Goal: Book appointment/travel/reservation

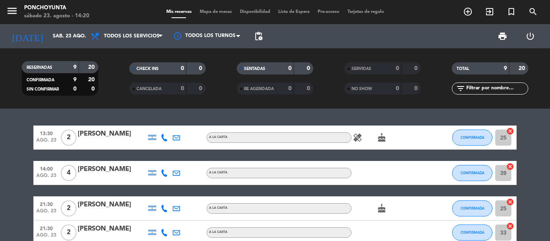
click at [465, 9] on icon "add_circle_outline" at bounding box center [468, 12] width 10 height 10
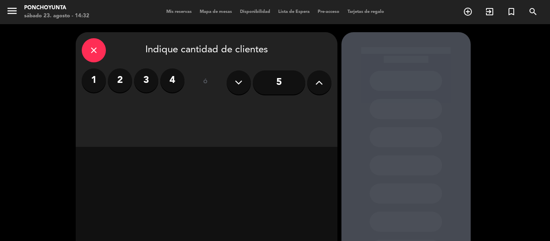
click at [170, 79] on label "4" at bounding box center [172, 80] width 24 height 24
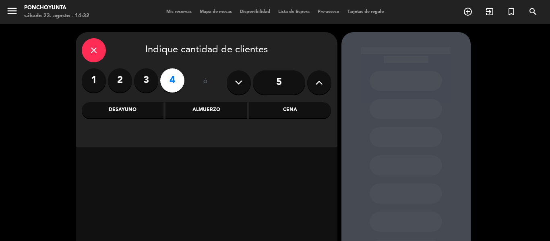
click at [287, 106] on div "Cena" at bounding box center [290, 110] width 82 height 16
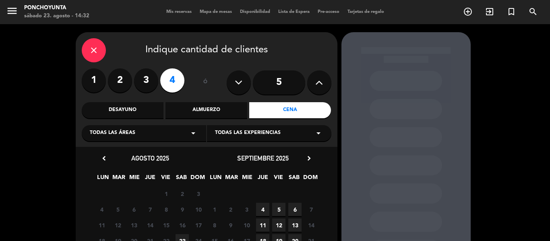
click at [532, 82] on div "close Indique cantidad de clientes 1 2 3 4 ó 5 Desayuno Almuerzo Cena Todas las…" at bounding box center [275, 176] width 550 height 305
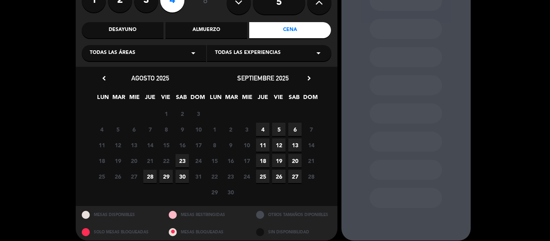
scroll to position [81, 0]
click at [532, 82] on div "close Indique cantidad de clientes 1 2 3 4 ó 5 Desayuno Almuerzo Cena Todas las…" at bounding box center [275, 96] width 550 height 305
click at [182, 163] on span "23" at bounding box center [182, 160] width 13 height 13
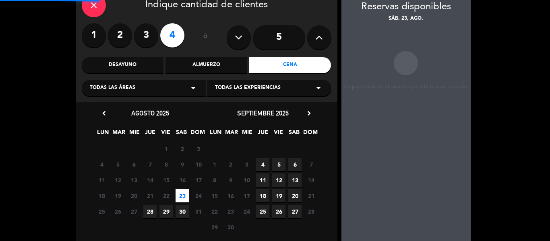
scroll to position [32, 0]
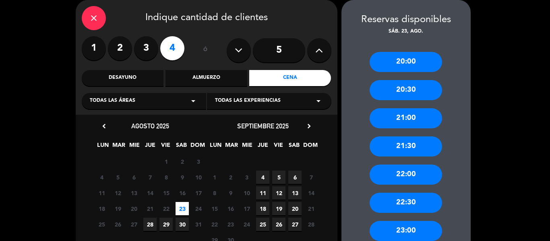
click at [402, 122] on div "21:00" at bounding box center [406, 118] width 72 height 20
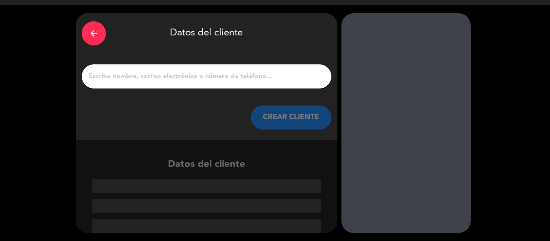
click at [200, 82] on input "1" at bounding box center [207, 76] width 238 height 11
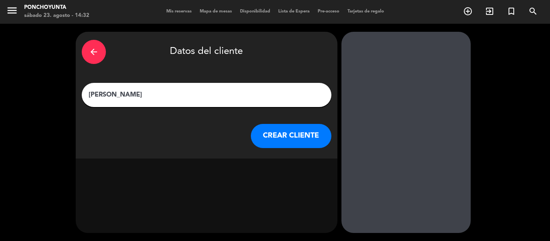
scroll to position [0, 0]
type input "[PERSON_NAME]"
click at [287, 137] on button "CREAR CLIENTE" at bounding box center [291, 136] width 81 height 24
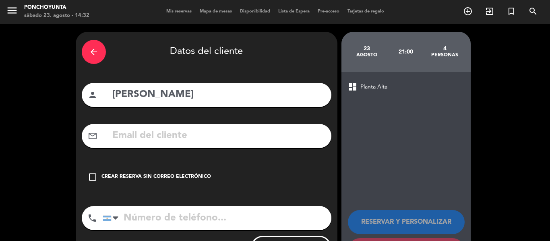
click at [125, 139] on input "text" at bounding box center [219, 136] width 214 height 17
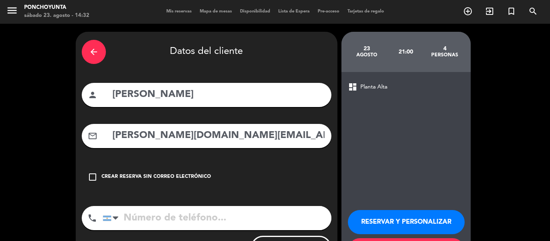
type input "[PERSON_NAME][DOMAIN_NAME][EMAIL_ADDRESS][PERSON_NAME][DOMAIN_NAME]"
click at [147, 214] on input "tel" at bounding box center [217, 218] width 229 height 24
type input "3512402020"
click at [380, 224] on button "RESERVAR Y PERSONALIZAR" at bounding box center [406, 222] width 117 height 24
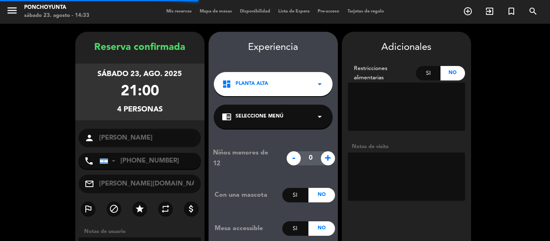
scroll to position [32, 0]
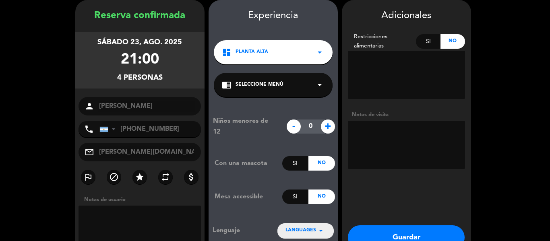
click at [390, 232] on button "Guardar" at bounding box center [406, 238] width 117 height 24
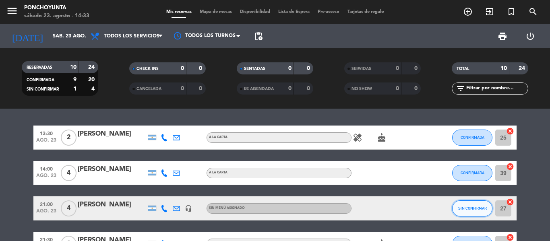
click at [471, 210] on span "SIN CONFIRMAR" at bounding box center [472, 208] width 29 height 4
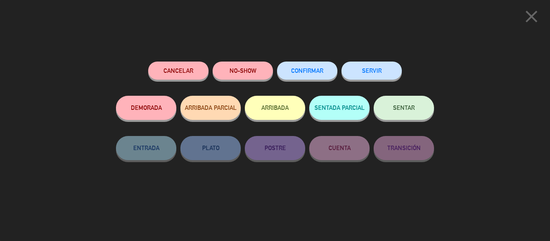
click at [302, 73] on span "CONFIRMAR" at bounding box center [307, 70] width 32 height 7
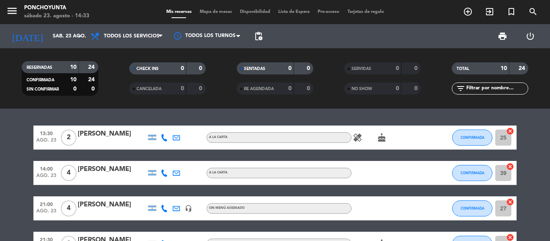
click at [532, 118] on div "13:30 ago. 23 2 [PERSON_NAME] A [PERSON_NAME] healing cake CONFIRMADA 25 cancel…" at bounding box center [275, 175] width 550 height 132
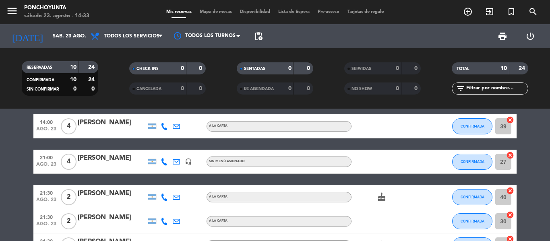
scroll to position [48, 0]
